Goal: Transaction & Acquisition: Purchase product/service

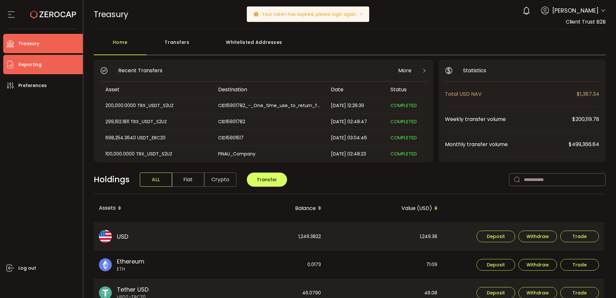
scroll to position [32, 0]
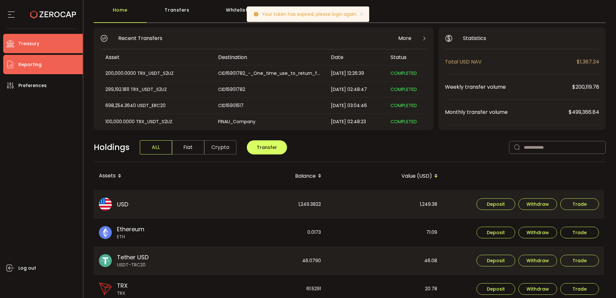
click at [47, 62] on li "Reporting" at bounding box center [43, 64] width 80 height 19
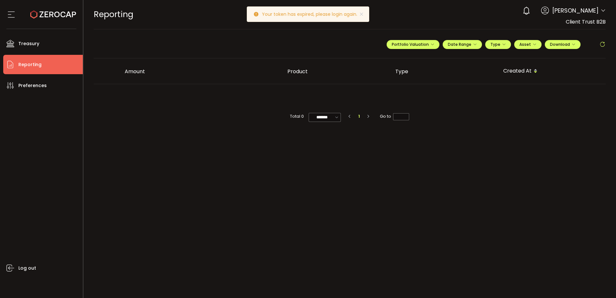
click at [47, 62] on li "Reporting" at bounding box center [43, 64] width 80 height 19
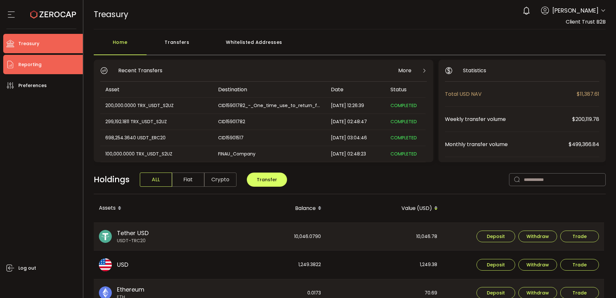
click at [31, 66] on span "Reporting" at bounding box center [29, 64] width 23 height 9
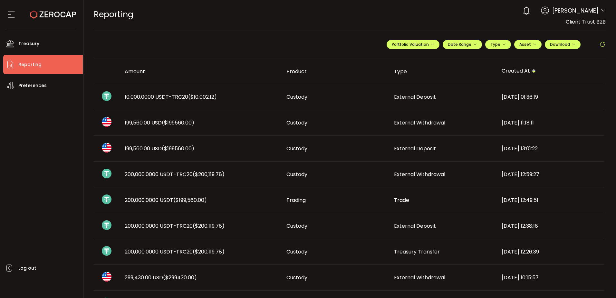
click at [355, 91] on td "Custody" at bounding box center [335, 97] width 108 height 26
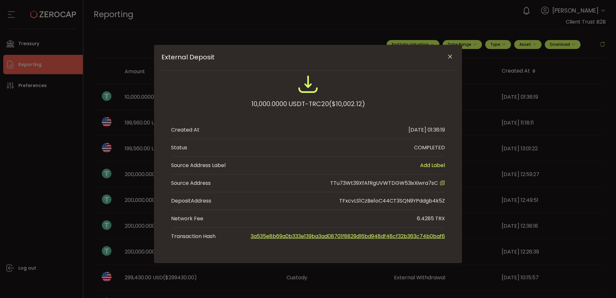
click at [389, 182] on span "TTu73Wt39XfAfRgUVWTDGW53ixXiwra7sC" at bounding box center [384, 182] width 108 height 7
copy span "TTu73Wt39XfAfRgUVWTDGW53ixXiwra7sC"
click at [451, 56] on icon "Close" at bounding box center [450, 56] width 6 height 6
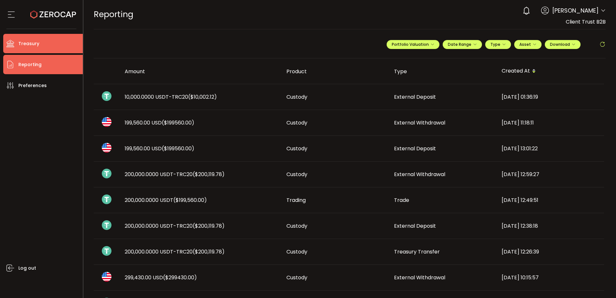
click at [70, 44] on li "Treasury" at bounding box center [43, 43] width 80 height 19
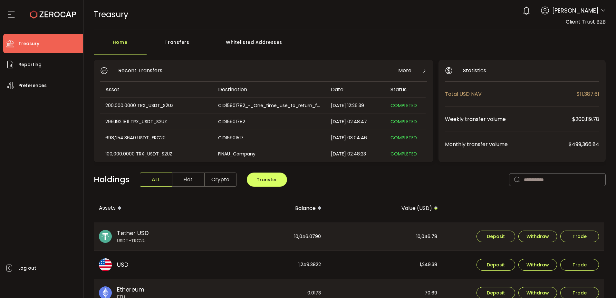
click at [251, 45] on div "Whitelisted Addresses" at bounding box center [254, 45] width 93 height 19
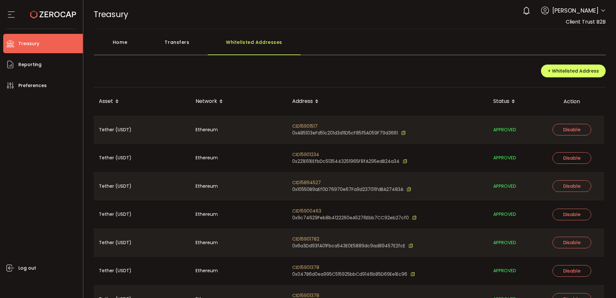
scroll to position [41, 0]
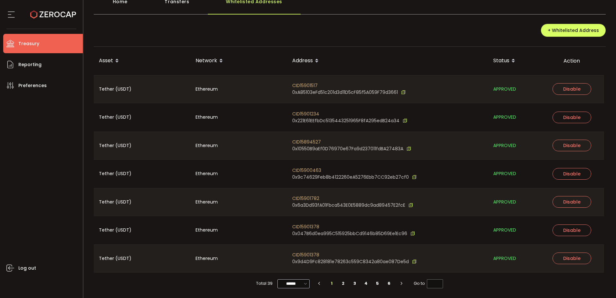
click at [302, 284] on icon at bounding box center [305, 283] width 6 height 7
click at [297, 268] on span "100/page" at bounding box center [293, 267] width 21 height 6
type input "********"
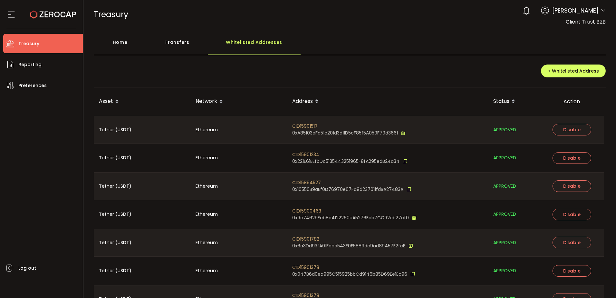
scroll to position [294, 0]
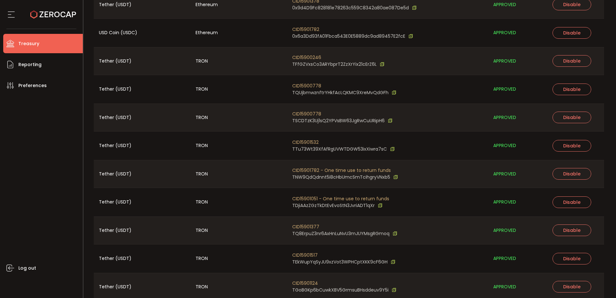
click at [300, 141] on span "CID15901532" at bounding box center [343, 142] width 102 height 7
copy span "CID15901532"
click at [364, 150] on span "TTu73Wt39XfAfRgUVWTDGW53ixXiwra7sC" at bounding box center [339, 149] width 95 height 7
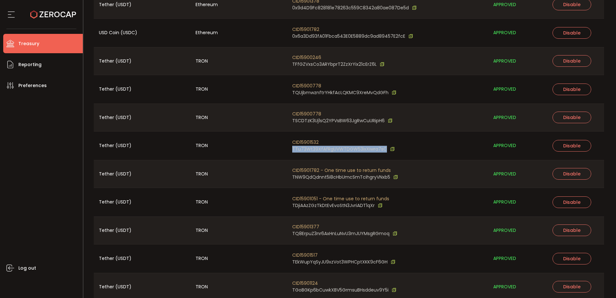
copy span "TTu73Wt39XfAfRgUVWTDGW53ixXiwra7sC"
click at [30, 188] on div "Log out" at bounding box center [43, 194] width 80 height 198
click at [44, 179] on div "Log out" at bounding box center [43, 194] width 80 height 198
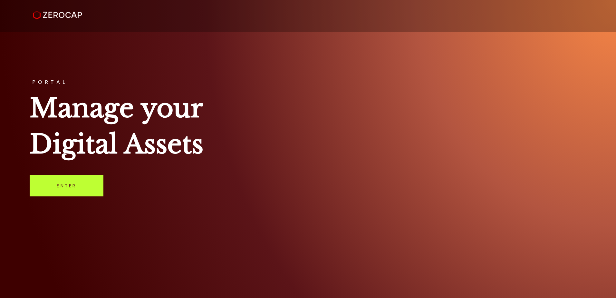
click at [81, 189] on link "Enter" at bounding box center [67, 185] width 74 height 21
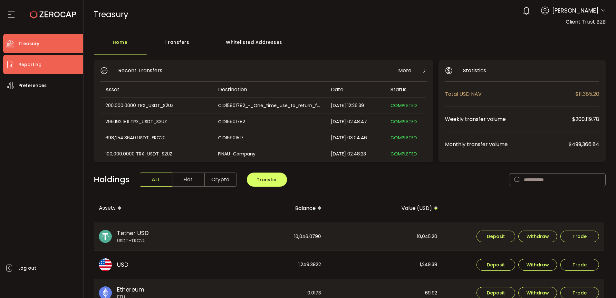
click at [56, 69] on li "Reporting" at bounding box center [43, 64] width 80 height 19
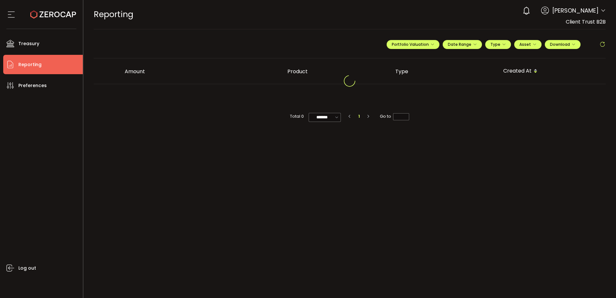
click at [60, 66] on li "Reporting" at bounding box center [43, 64] width 80 height 19
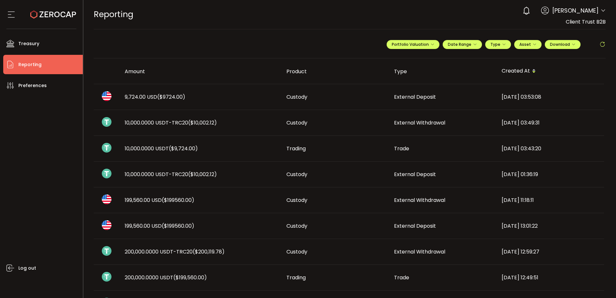
click at [199, 122] on span "($10,002.12)" at bounding box center [202, 122] width 29 height 7
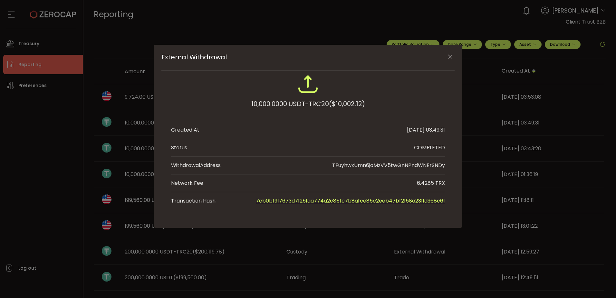
click at [447, 54] on icon "Close" at bounding box center [450, 56] width 6 height 6
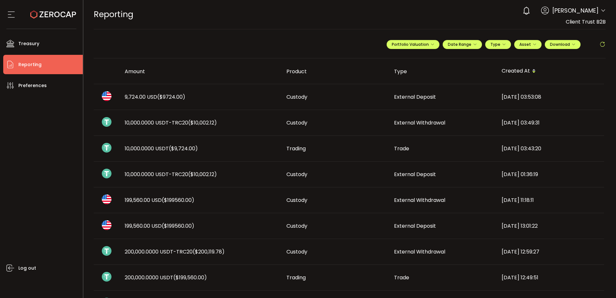
click at [165, 151] on span "10,000.0000 USDT ($9,724.00)" at bounding box center [161, 148] width 73 height 7
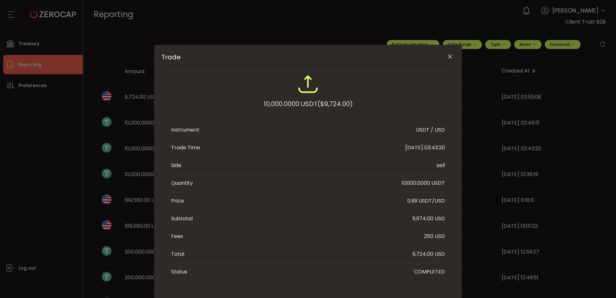
click at [447, 55] on icon "Close" at bounding box center [450, 56] width 6 height 6
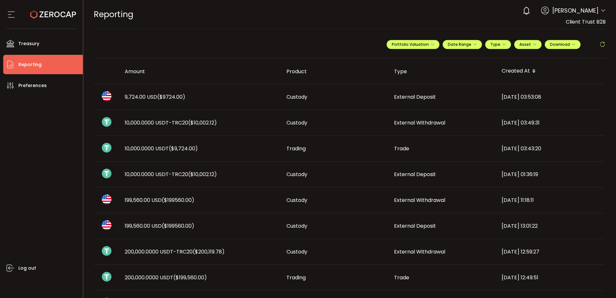
click at [169, 173] on span "10,000.0000 USDT-TRC20 ($10,002.12)" at bounding box center [171, 173] width 92 height 7
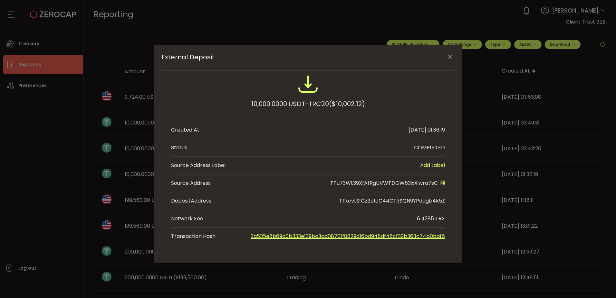
click at [448, 56] on icon "Close" at bounding box center [450, 56] width 6 height 6
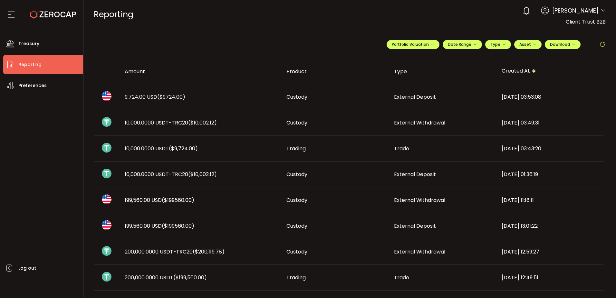
click at [196, 112] on td "10,000.0000 USDT-TRC20 ($10,002.12)" at bounding box center [200, 123] width 162 height 26
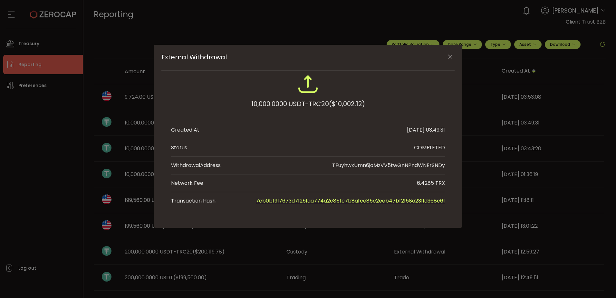
click at [64, 141] on div "External Withdrawal 10,000.0000 USDT-TRC20 ($10,002.12) Created At 2025-09-25 0…" at bounding box center [308, 149] width 616 height 298
click at [448, 58] on icon "Close" at bounding box center [450, 56] width 6 height 6
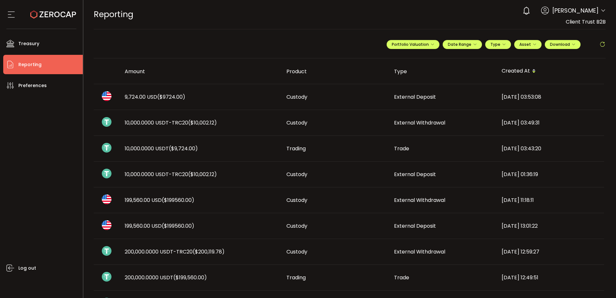
click at [198, 152] on td "10,000.0000 USDT ($9,724.00)" at bounding box center [200, 149] width 162 height 26
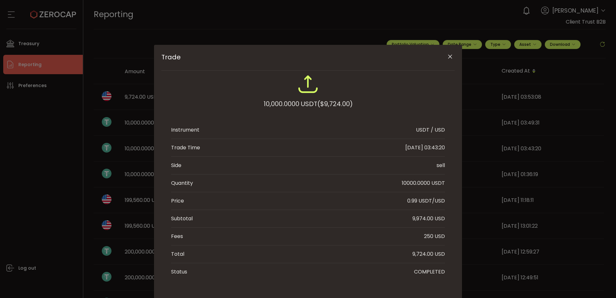
click at [422, 253] on div "9,724.00 USD" at bounding box center [428, 254] width 33 height 8
copy div "9,724.00"
drag, startPoint x: 42, startPoint y: 110, endPoint x: 43, endPoint y: 96, distance: 14.2
click at [42, 110] on div "Trade 10,000.0000 USDT ($9,724.00) Instrument USDT / USD Trade Time 2025-09-25 …" at bounding box center [308, 149] width 616 height 298
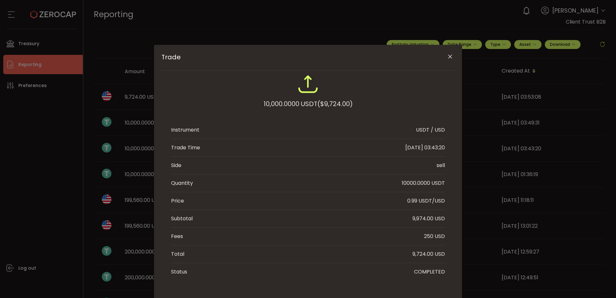
click at [37, 43] on div "Trade 10,000.0000 USDT ($9,724.00) Instrument USDT / USD Trade Time 2025-09-25 …" at bounding box center [308, 149] width 616 height 298
click at [447, 56] on icon "Close" at bounding box center [450, 56] width 6 height 6
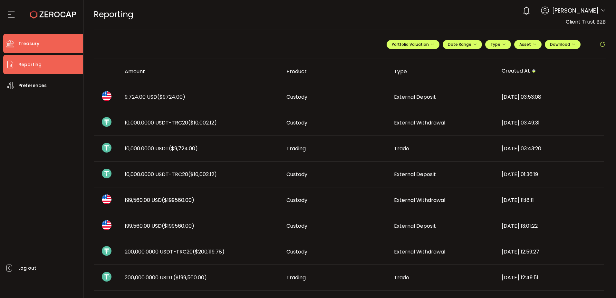
click at [23, 47] on span "Treasury" at bounding box center [28, 43] width 21 height 9
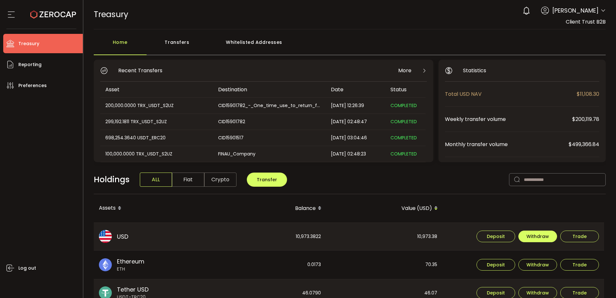
click at [534, 236] on span "Withdraw" at bounding box center [537, 236] width 23 height 5
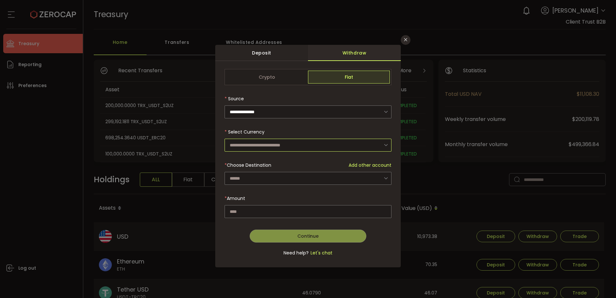
click at [258, 146] on input "dialog" at bounding box center [307, 144] width 167 height 13
click at [263, 160] on span "US Dollar (USD)" at bounding box center [248, 162] width 34 height 6
type input "**********"
click at [252, 181] on div "dialog" at bounding box center [307, 166] width 167 height 194
click at [258, 180] on input "dialog" at bounding box center [307, 178] width 167 height 13
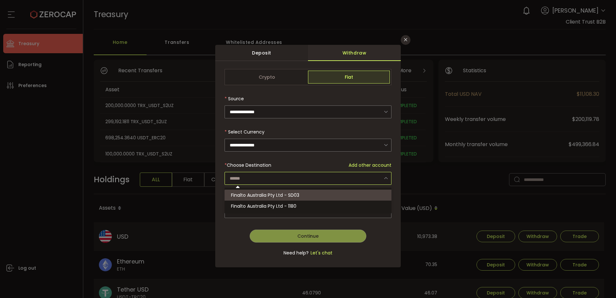
click at [261, 196] on span "Finalto Australia Pty Ltd - SD03" at bounding box center [265, 195] width 68 height 6
type input "**********"
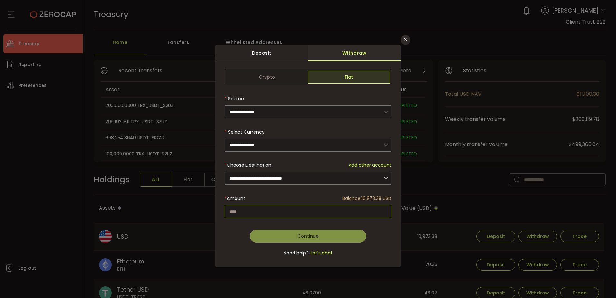
click at [258, 210] on input "dialog" at bounding box center [307, 211] width 167 height 13
paste input "*******"
type input "*******"
click at [283, 234] on button "Continue" at bounding box center [308, 235] width 117 height 13
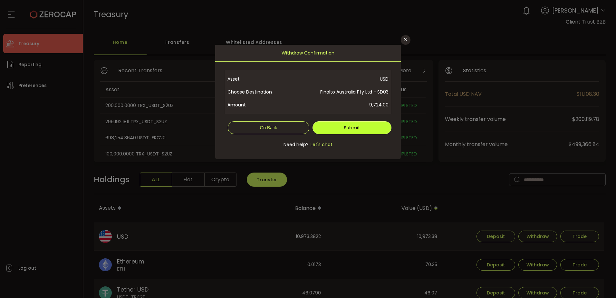
click at [340, 130] on button "Submit" at bounding box center [351, 127] width 79 height 13
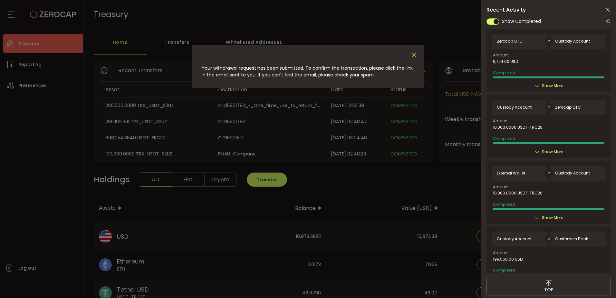
click at [414, 53] on icon "Close" at bounding box center [413, 54] width 7 height 7
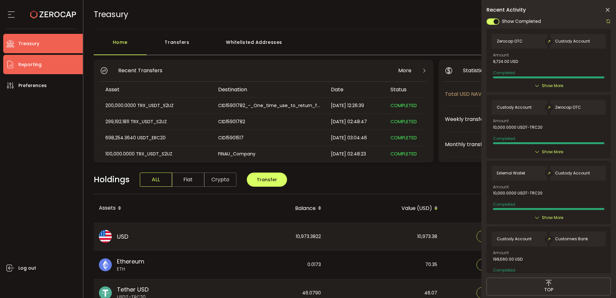
click at [34, 60] on span "Reporting" at bounding box center [29, 64] width 23 height 9
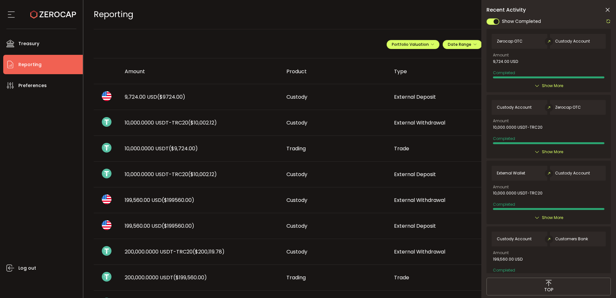
click at [356, 173] on div "Custody" at bounding box center [335, 173] width 108 height 7
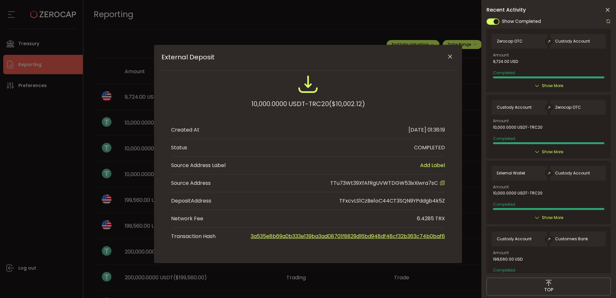
click at [394, 186] on span "TTu73Wt39XfAfRgUVWTDGW53ixXiwra7sC" at bounding box center [384, 182] width 108 height 7
copy span "TTu73Wt39XfAfRgUVWTDGW53ixXiwra7sC"
click at [450, 55] on icon "Close" at bounding box center [450, 56] width 6 height 6
